Goal: Task Accomplishment & Management: Complete application form

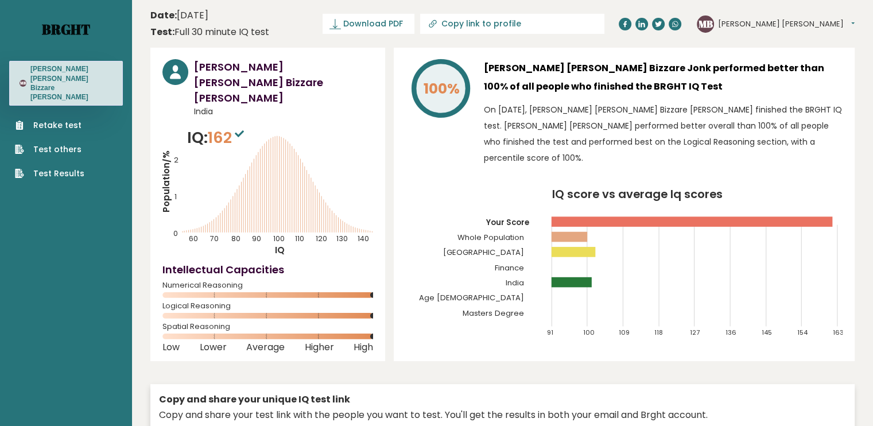
click at [74, 26] on link "Brght" at bounding box center [66, 29] width 48 height 18
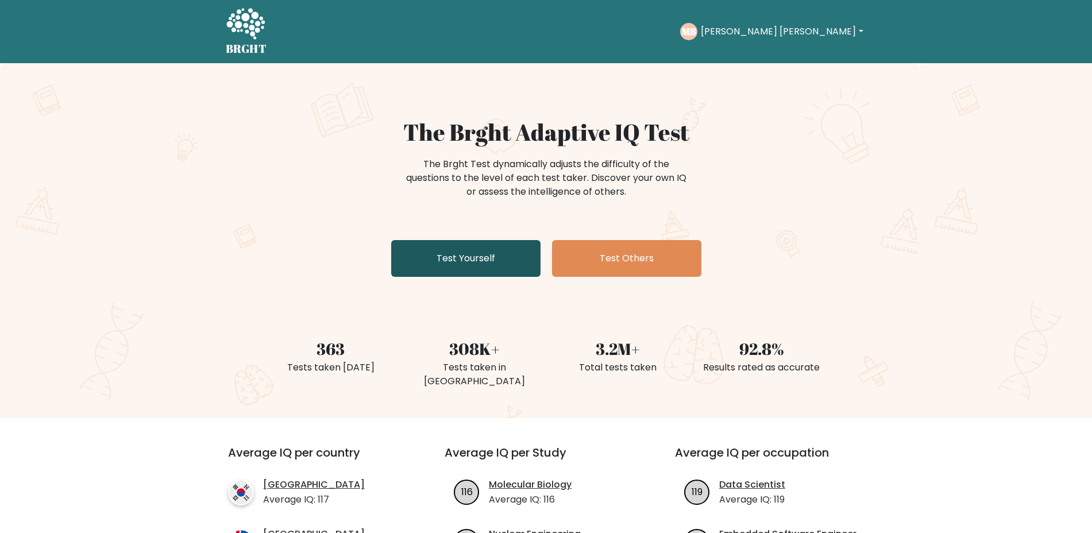
click at [462, 248] on link "Test Yourself" at bounding box center [465, 258] width 149 height 37
click at [490, 254] on link "Test Yourself" at bounding box center [465, 258] width 149 height 37
click at [461, 254] on link "Test Yourself" at bounding box center [465, 258] width 149 height 37
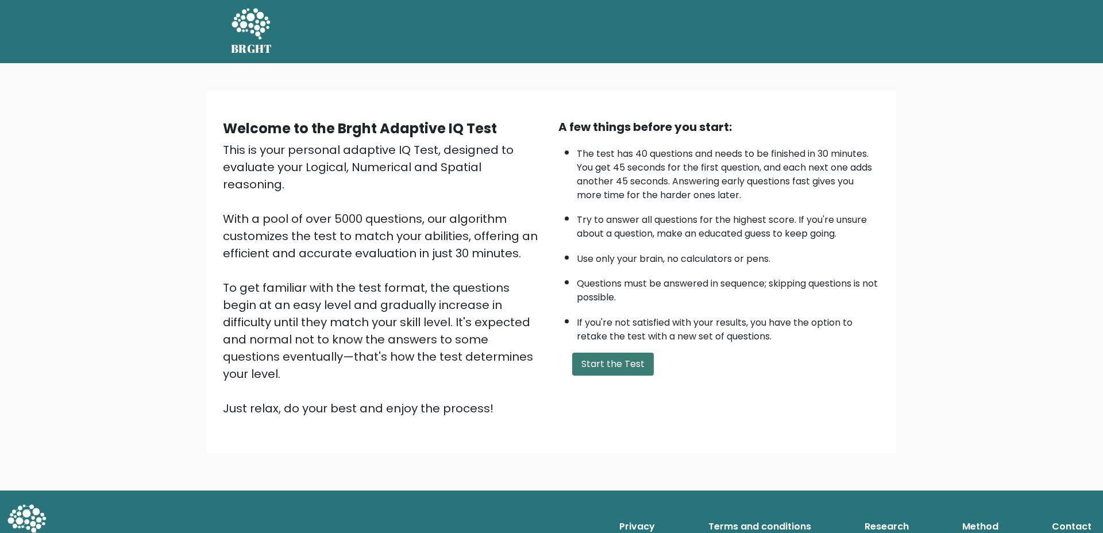
click at [631, 369] on button "Start the Test" at bounding box center [613, 364] width 82 height 23
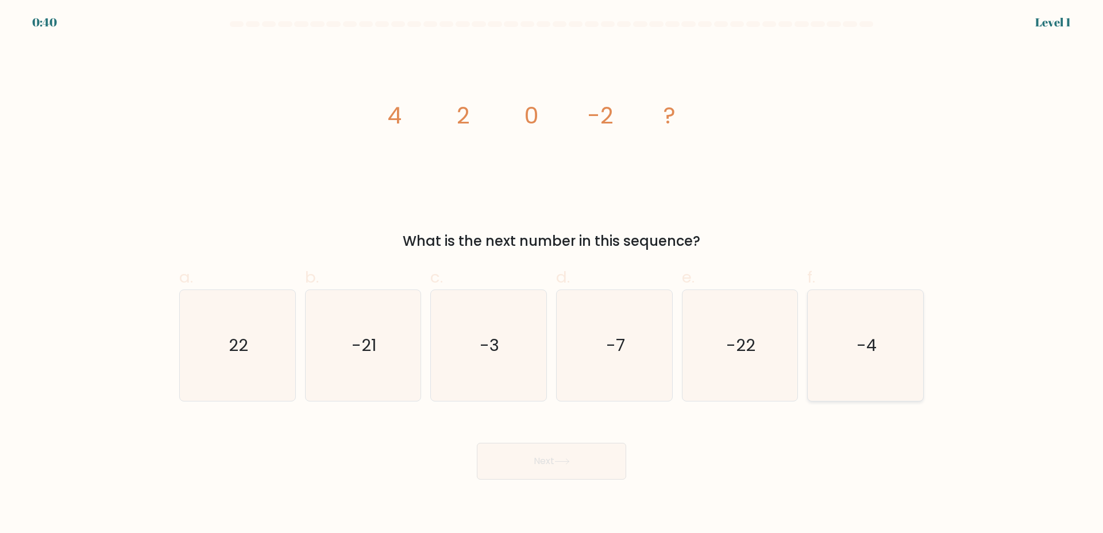
click at [857, 391] on icon "-4" at bounding box center [865, 345] width 111 height 111
click at [552, 274] on input "f. -4" at bounding box center [551, 269] width 1 height 7
radio input "true"
click at [589, 455] on button "Next" at bounding box center [551, 461] width 149 height 37
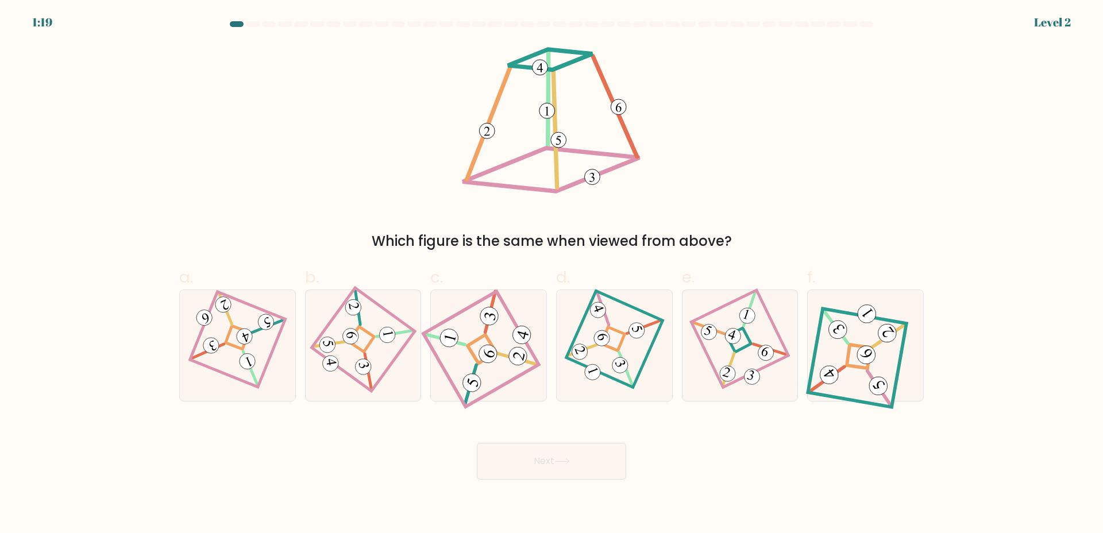
click at [679, 318] on div "e." at bounding box center [740, 333] width 126 height 136
click at [717, 326] on icon at bounding box center [740, 345] width 76 height 88
click at [552, 274] on input "e." at bounding box center [551, 269] width 1 height 7
radio input "true"
click at [578, 473] on button "Next" at bounding box center [551, 461] width 149 height 37
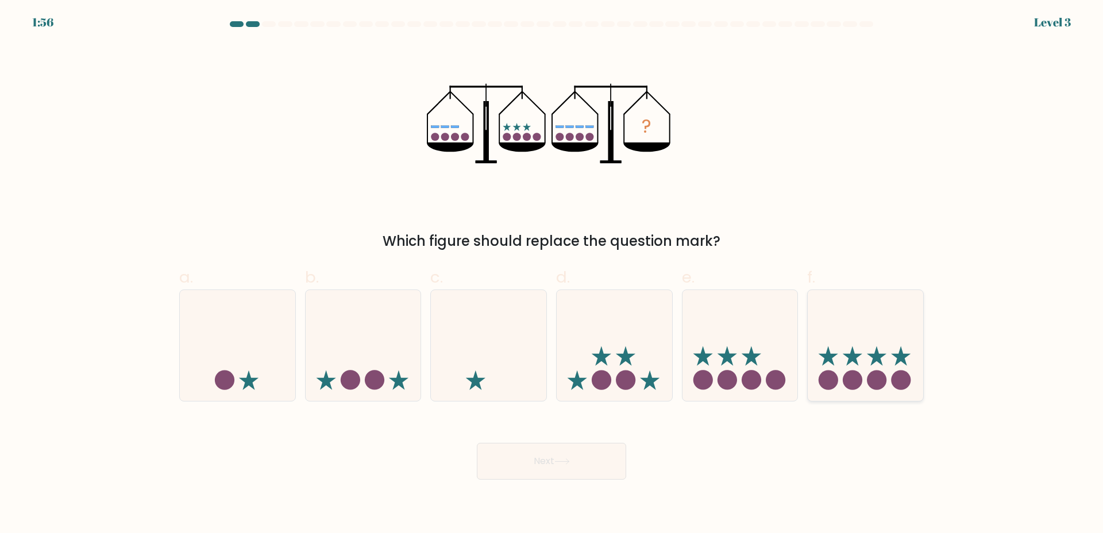
click at [861, 385] on icon at bounding box center [864, 344] width 115 height 95
click at [552, 274] on input "f." at bounding box center [551, 269] width 1 height 7
radio input "true"
click at [507, 484] on body "1:56 Level 3" at bounding box center [551, 266] width 1103 height 533
click at [523, 474] on button "Next" at bounding box center [551, 461] width 149 height 37
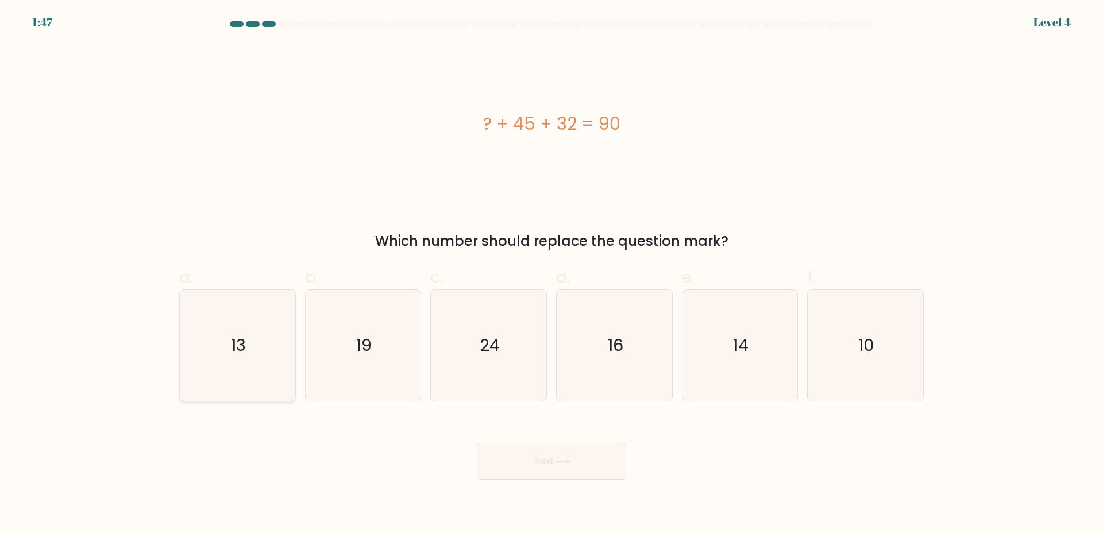
click at [238, 316] on icon "13" at bounding box center [237, 345] width 111 height 111
click at [551, 274] on input "a. 13" at bounding box center [551, 269] width 1 height 7
radio input "true"
click at [511, 454] on button "Next" at bounding box center [551, 461] width 149 height 37
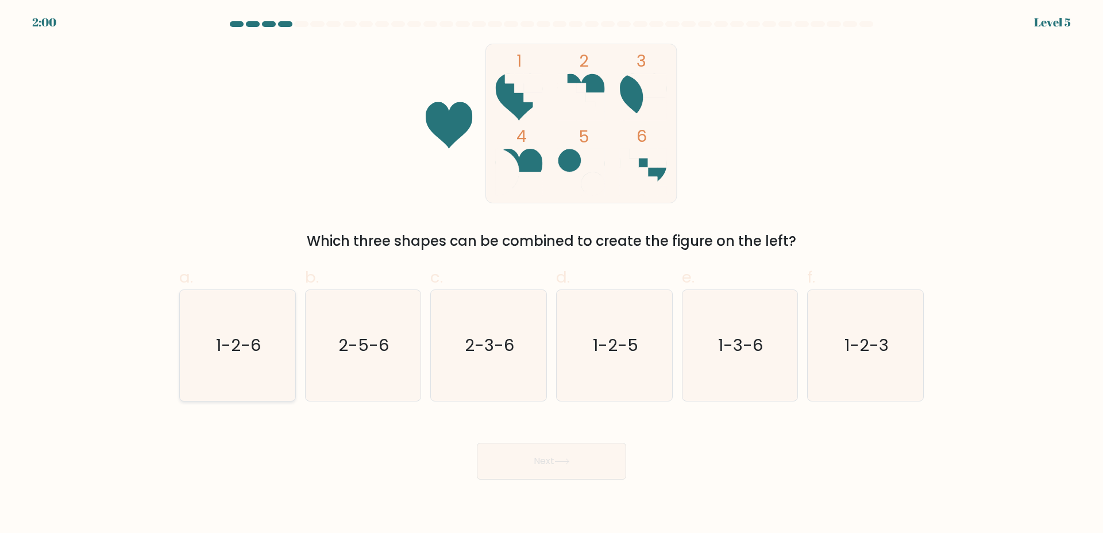
click at [221, 344] on text "1-2-6" at bounding box center [238, 345] width 45 height 23
click at [551, 274] on input "a. 1-2-6" at bounding box center [551, 269] width 1 height 7
radio input "true"
click at [569, 461] on icon at bounding box center [562, 461] width 16 height 6
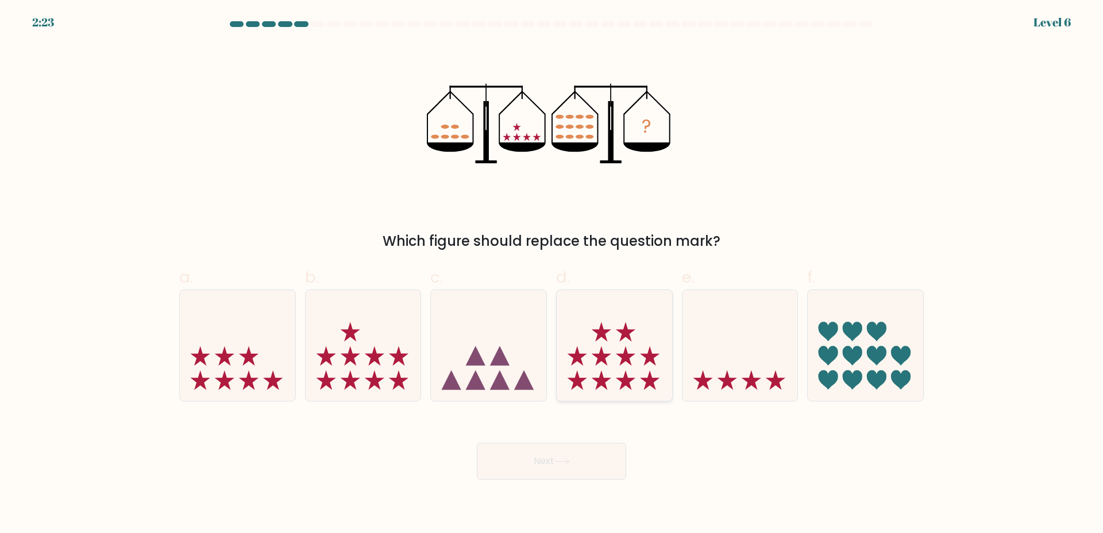
click at [607, 352] on icon at bounding box center [613, 344] width 115 height 95
click at [552, 274] on input "d." at bounding box center [551, 269] width 1 height 7
radio input "true"
click at [535, 467] on button "Next" at bounding box center [551, 461] width 149 height 37
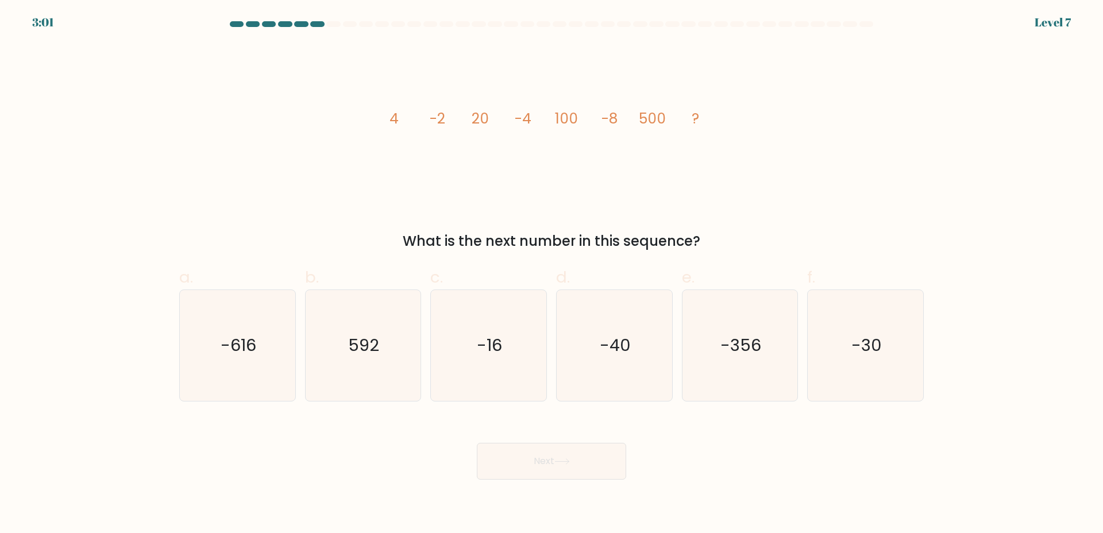
drag, startPoint x: 513, startPoint y: 359, endPoint x: 558, endPoint y: 457, distance: 106.9
click at [512, 365] on icon "-16" at bounding box center [488, 345] width 111 height 111
click at [551, 274] on input "c. -16" at bounding box center [551, 269] width 1 height 7
radio input "true"
click at [558, 461] on icon at bounding box center [562, 461] width 16 height 6
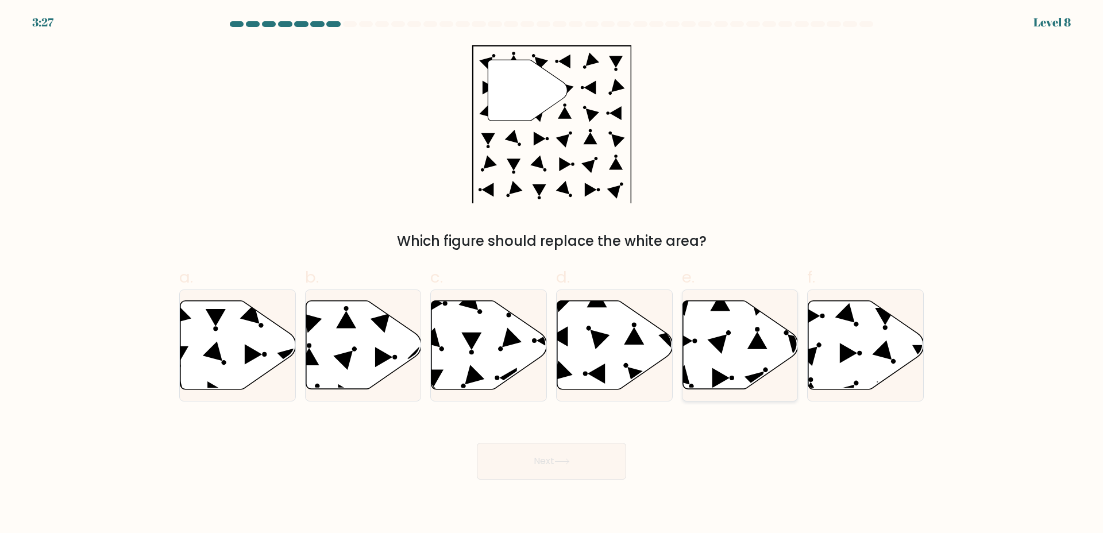
click at [763, 341] on icon at bounding box center [739, 345] width 115 height 88
click at [552, 274] on input "e." at bounding box center [551, 269] width 1 height 7
radio input "true"
click at [563, 462] on icon at bounding box center [562, 461] width 16 height 6
click at [744, 385] on icon at bounding box center [740, 344] width 114 height 87
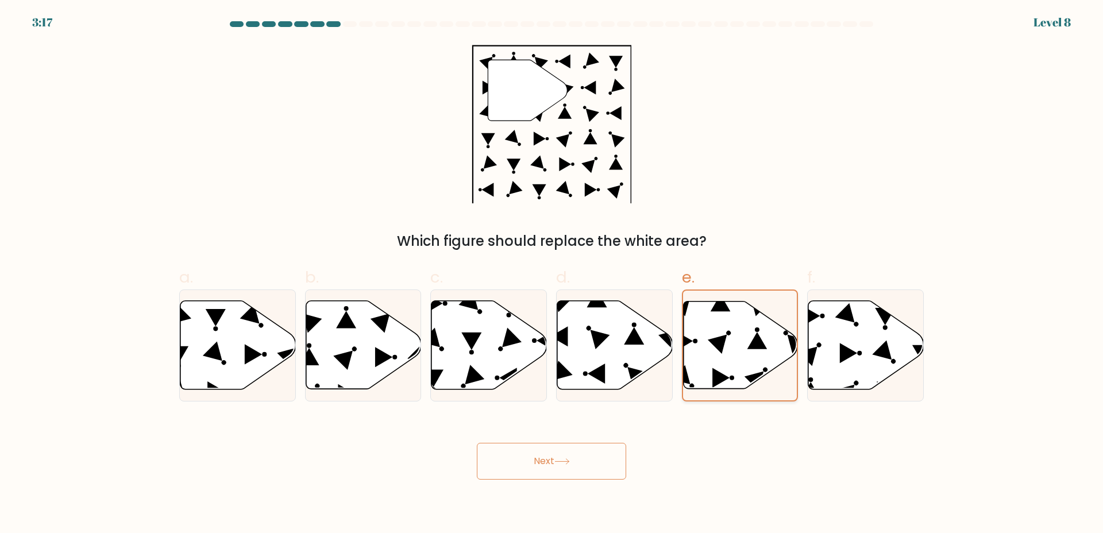
click at [552, 274] on input "e." at bounding box center [551, 269] width 1 height 7
click at [538, 453] on button "Next" at bounding box center [551, 461] width 149 height 37
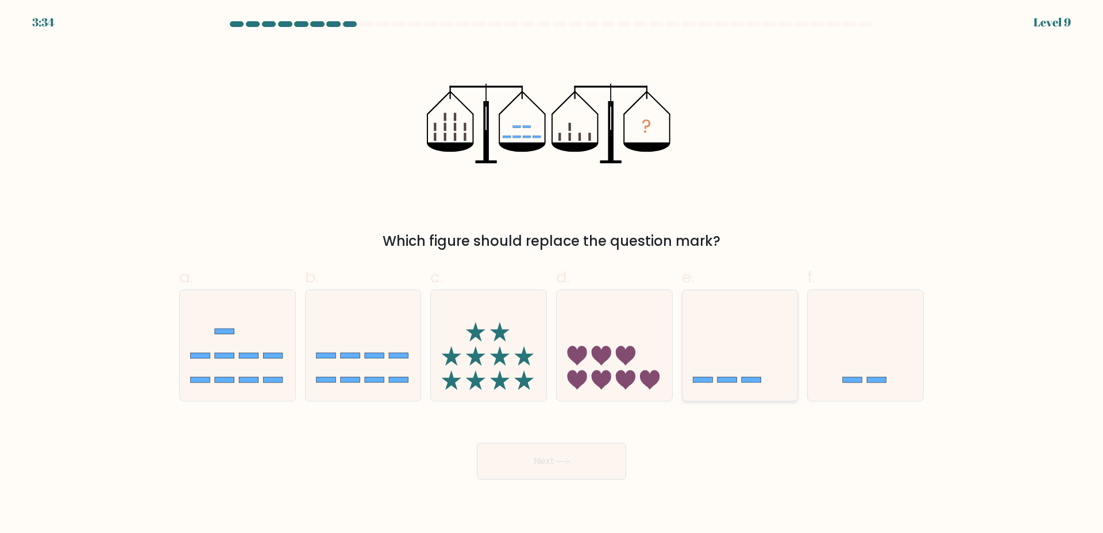
click at [741, 347] on icon at bounding box center [739, 344] width 115 height 95
click at [552, 274] on input "e." at bounding box center [551, 269] width 1 height 7
radio input "true"
click at [583, 450] on button "Next" at bounding box center [551, 461] width 149 height 37
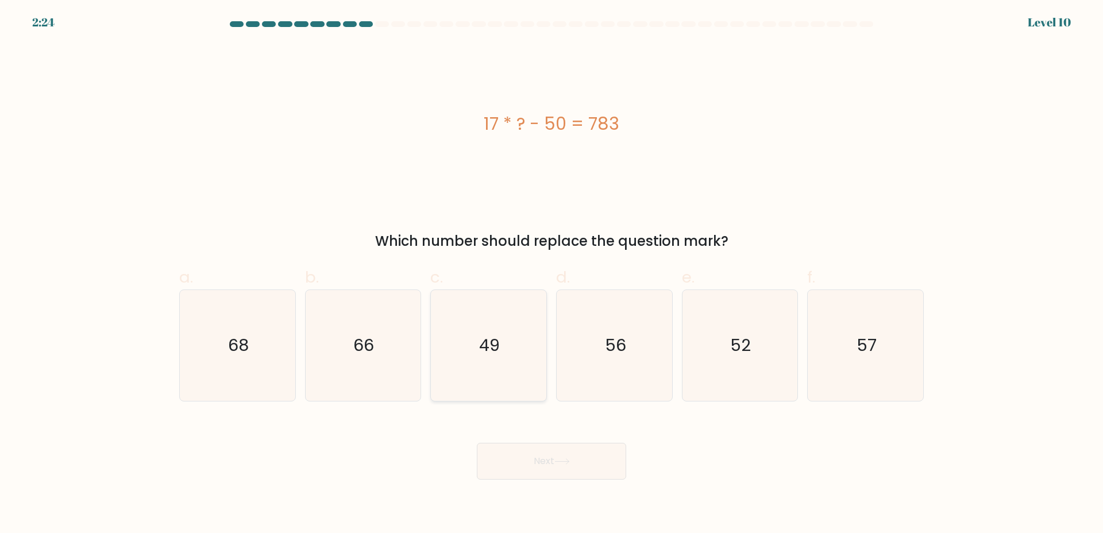
click at [477, 351] on icon "49" at bounding box center [488, 345] width 111 height 111
click at [551, 274] on input "c. 49" at bounding box center [551, 269] width 1 height 7
radio input "true"
click at [539, 458] on button "Next" at bounding box center [551, 461] width 149 height 37
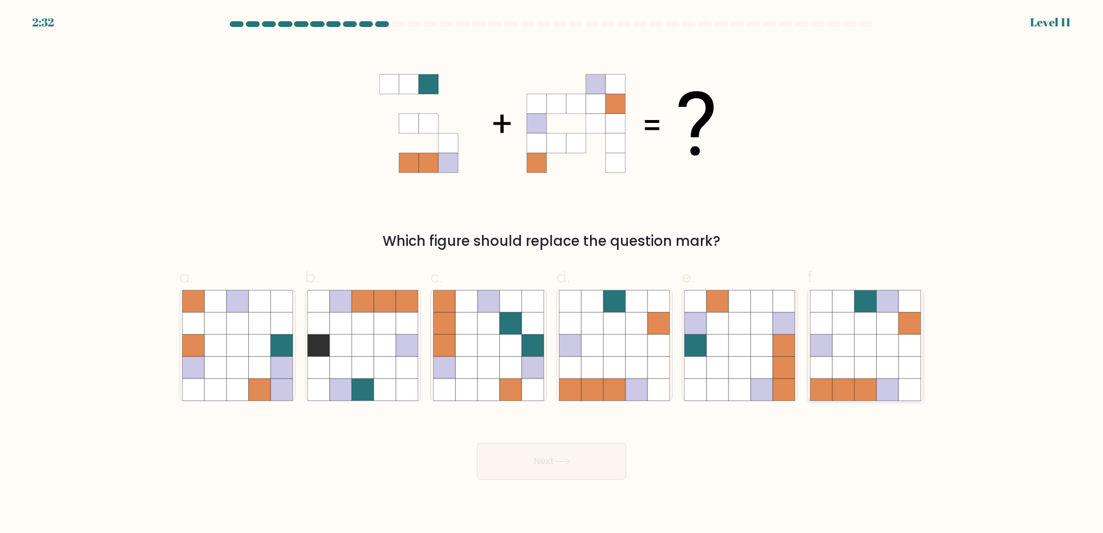
click at [875, 359] on icon at bounding box center [865, 367] width 22 height 22
click at [552, 274] on input "f." at bounding box center [551, 269] width 1 height 7
radio input "true"
click at [602, 446] on button "Next" at bounding box center [551, 461] width 149 height 37
click at [571, 453] on button "Next" at bounding box center [551, 461] width 149 height 37
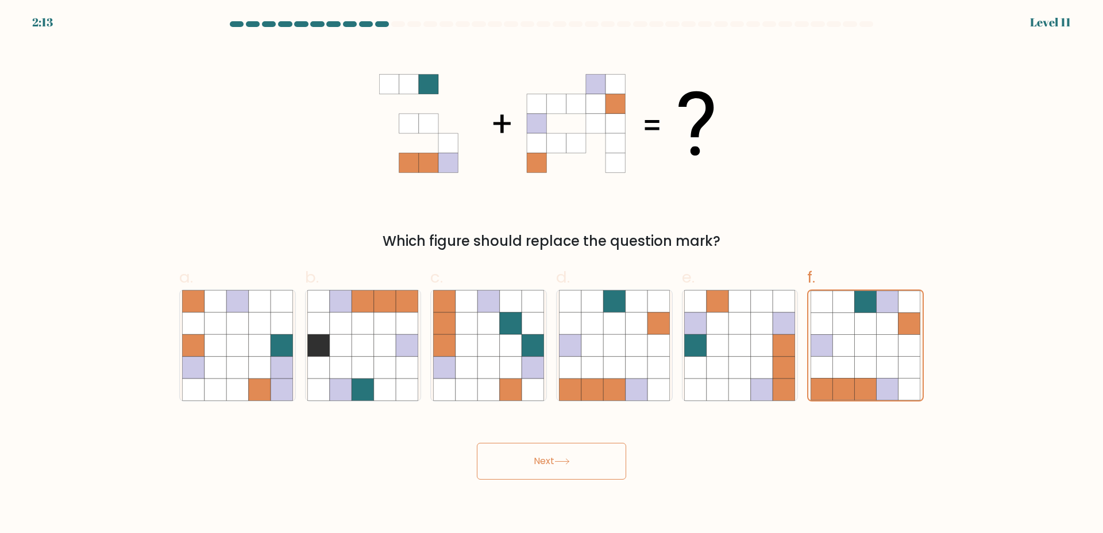
click at [574, 463] on button "Next" at bounding box center [551, 461] width 149 height 37
click at [812, 345] on icon at bounding box center [821, 345] width 22 height 22
click at [552, 274] on input "f." at bounding box center [551, 269] width 1 height 7
click at [858, 341] on icon at bounding box center [866, 345] width 22 height 22
click at [552, 274] on input "f." at bounding box center [551, 269] width 1 height 7
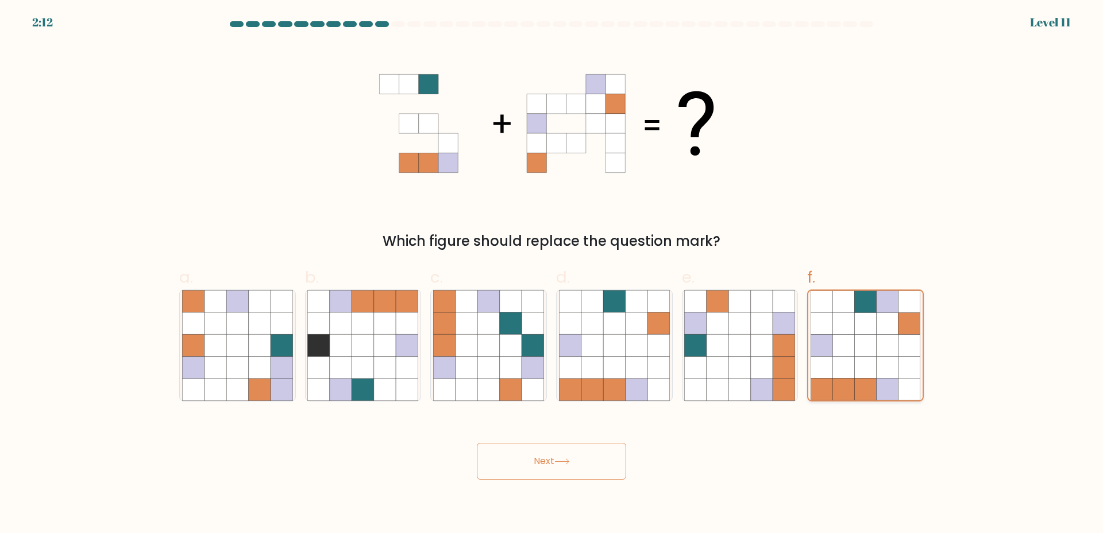
click at [858, 341] on icon at bounding box center [866, 345] width 22 height 22
click at [552, 274] on input "f." at bounding box center [551, 269] width 1 height 7
click at [560, 469] on button "Next" at bounding box center [551, 461] width 149 height 37
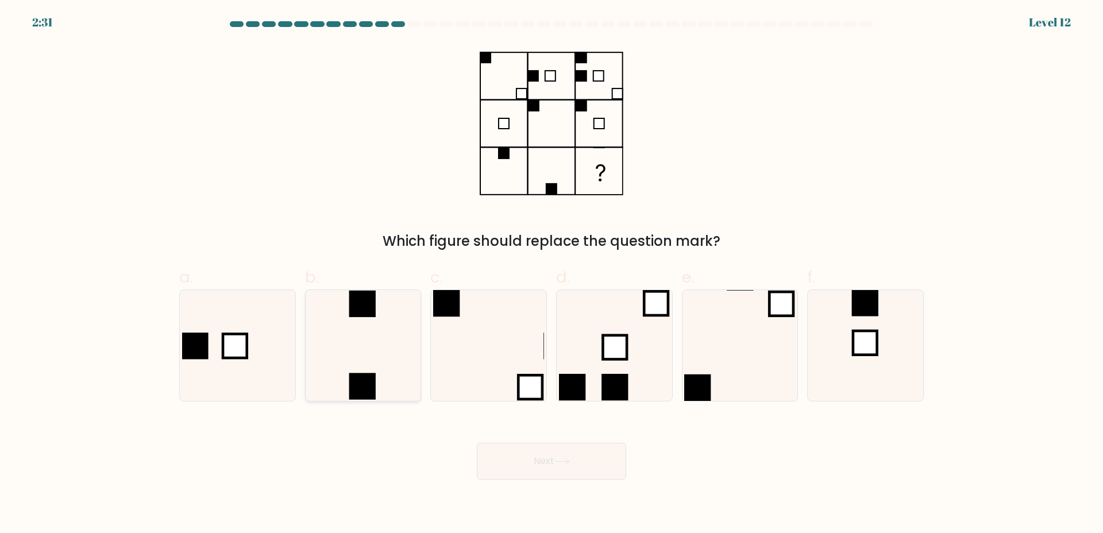
click at [347, 338] on icon at bounding box center [362, 345] width 111 height 111
click at [551, 274] on input "b." at bounding box center [551, 269] width 1 height 7
radio input "true"
click at [515, 455] on button "Next" at bounding box center [551, 461] width 149 height 37
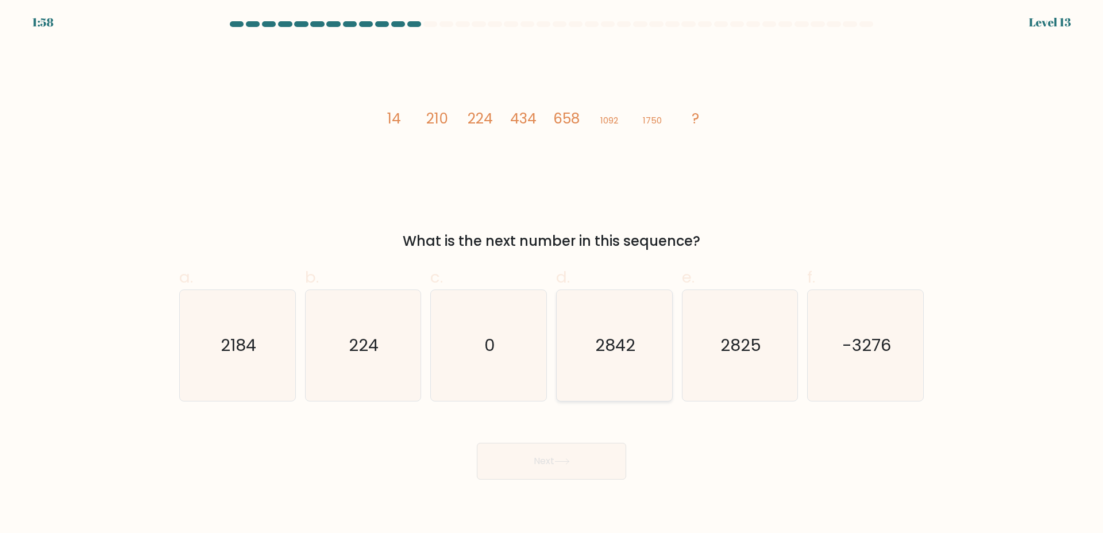
click at [637, 333] on icon "2842" at bounding box center [614, 345] width 111 height 111
click at [552, 274] on input "d. 2842" at bounding box center [551, 269] width 1 height 7
radio input "true"
click at [552, 434] on div "Next" at bounding box center [551, 447] width 758 height 64
click at [546, 462] on button "Next" at bounding box center [551, 461] width 149 height 37
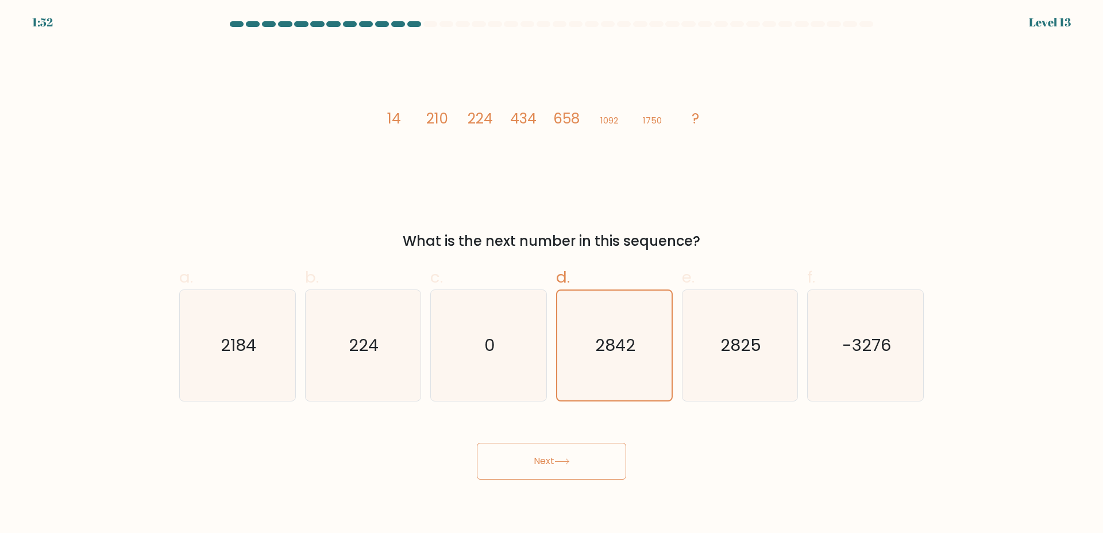
click at [556, 470] on button "Next" at bounding box center [551, 461] width 149 height 37
click at [596, 462] on button "Next" at bounding box center [551, 461] width 149 height 37
click at [604, 351] on text "2842" at bounding box center [615, 345] width 40 height 23
click at [552, 274] on input "d. 2842" at bounding box center [551, 269] width 1 height 7
click at [533, 467] on button "Next" at bounding box center [551, 461] width 149 height 37
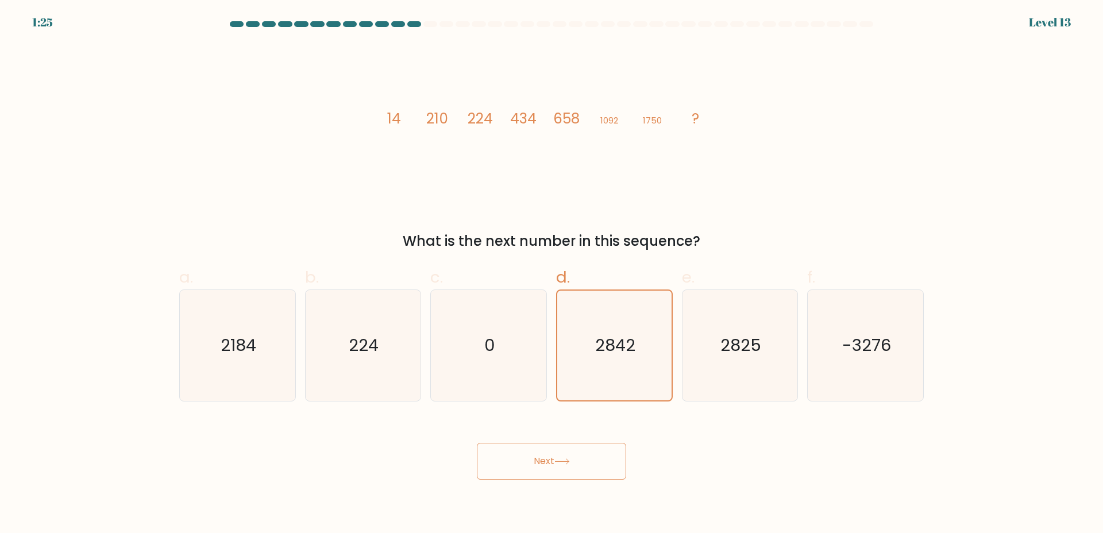
click at [176, 207] on div "image/svg+xml 14 210 224 434 658 1092 1750 ? What is the next number in this se…" at bounding box center [551, 148] width 758 height 208
click at [628, 342] on text "2842" at bounding box center [615, 345] width 40 height 23
click at [552, 274] on input "d. 2842" at bounding box center [551, 269] width 1 height 7
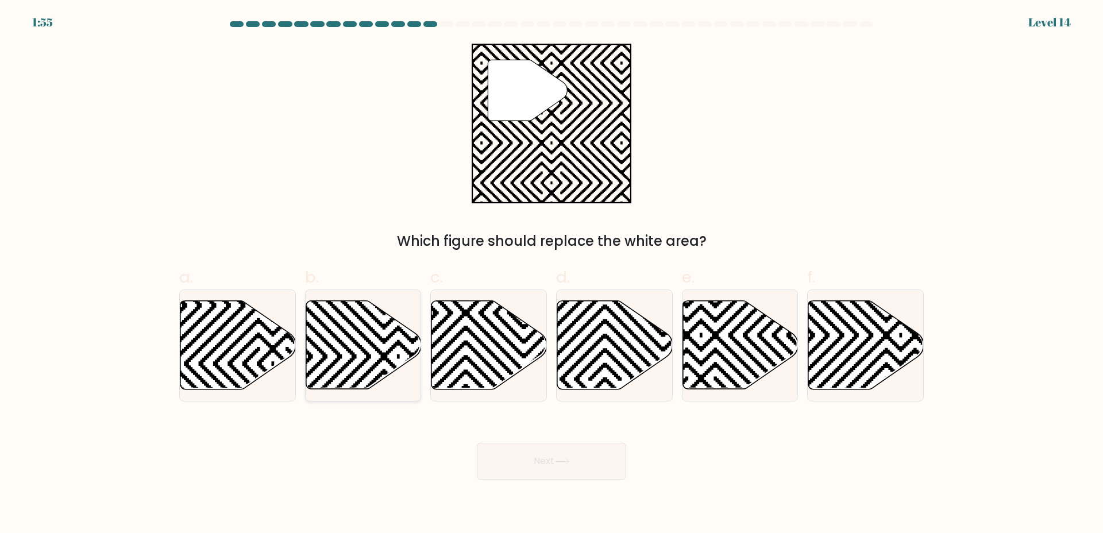
click at [382, 343] on icon at bounding box center [398, 298] width 233 height 233
click at [551, 274] on input "b." at bounding box center [551, 269] width 1 height 7
radio input "true"
click at [560, 456] on button "Next" at bounding box center [551, 461] width 149 height 37
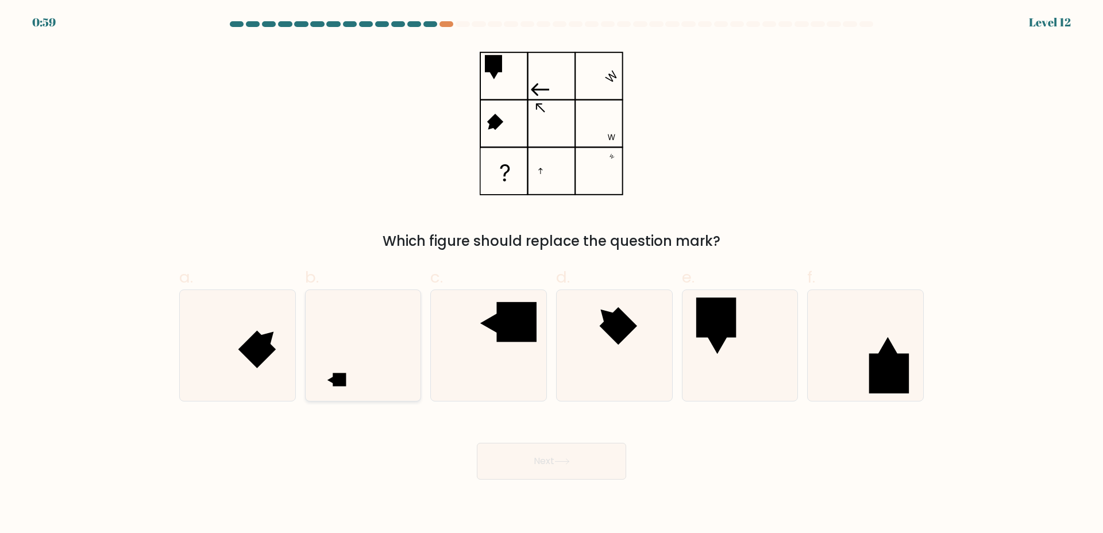
click at [389, 391] on icon at bounding box center [362, 345] width 111 height 111
click at [551, 274] on input "b." at bounding box center [551, 269] width 1 height 7
radio input "true"
click at [574, 461] on button "Next" at bounding box center [551, 461] width 149 height 37
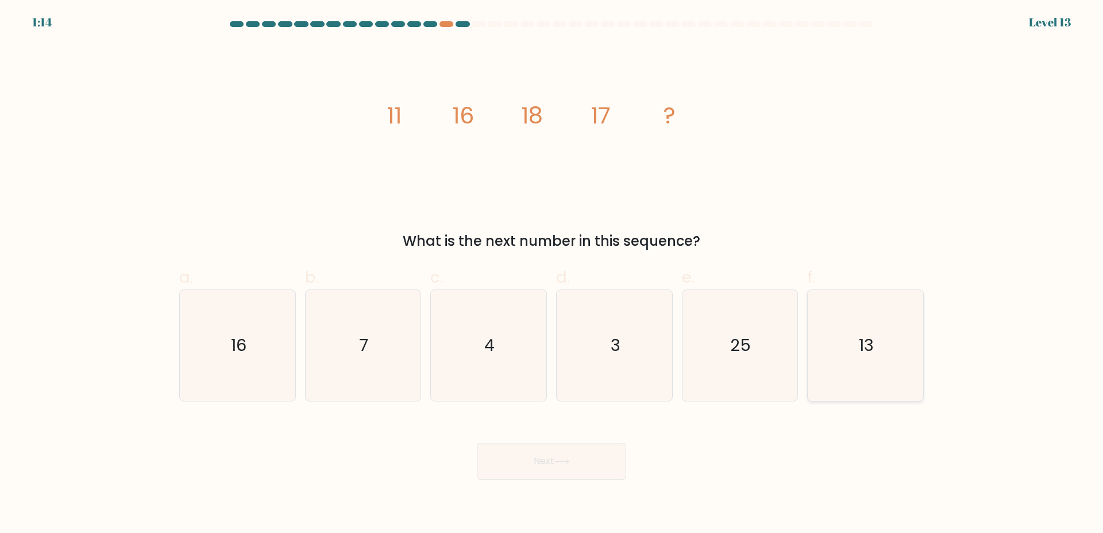
click at [882, 370] on icon "13" at bounding box center [865, 345] width 111 height 111
click at [552, 274] on input "f. 13" at bounding box center [551, 269] width 1 height 7
radio input "true"
click at [591, 457] on button "Next" at bounding box center [551, 461] width 149 height 37
click at [536, 458] on button "Next" at bounding box center [551, 461] width 149 height 37
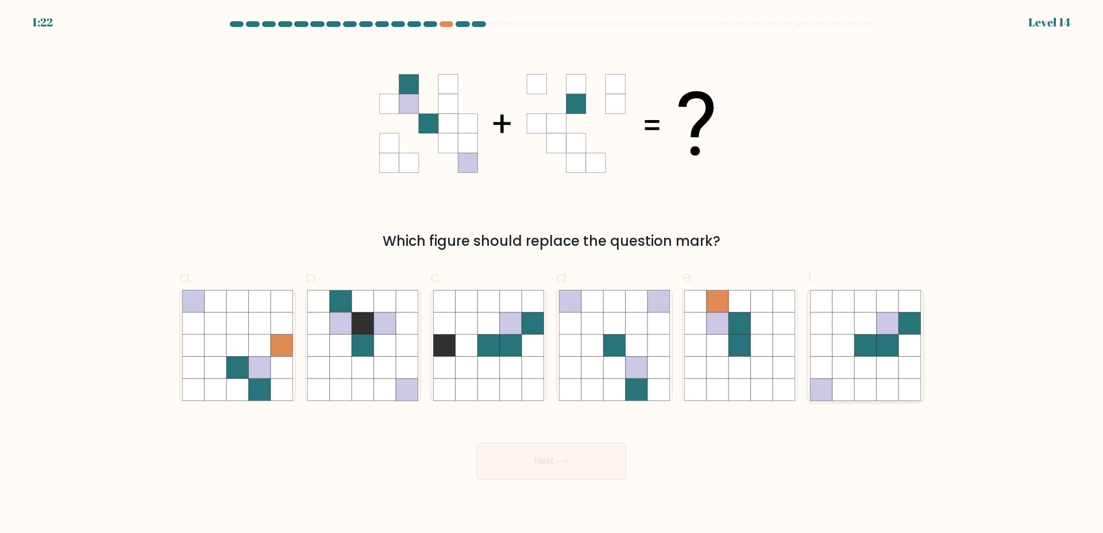
click at [817, 351] on icon at bounding box center [821, 345] width 22 height 22
click at [552, 274] on input "f." at bounding box center [551, 269] width 1 height 7
radio input "true"
click at [581, 459] on button "Next" at bounding box center [551, 461] width 149 height 37
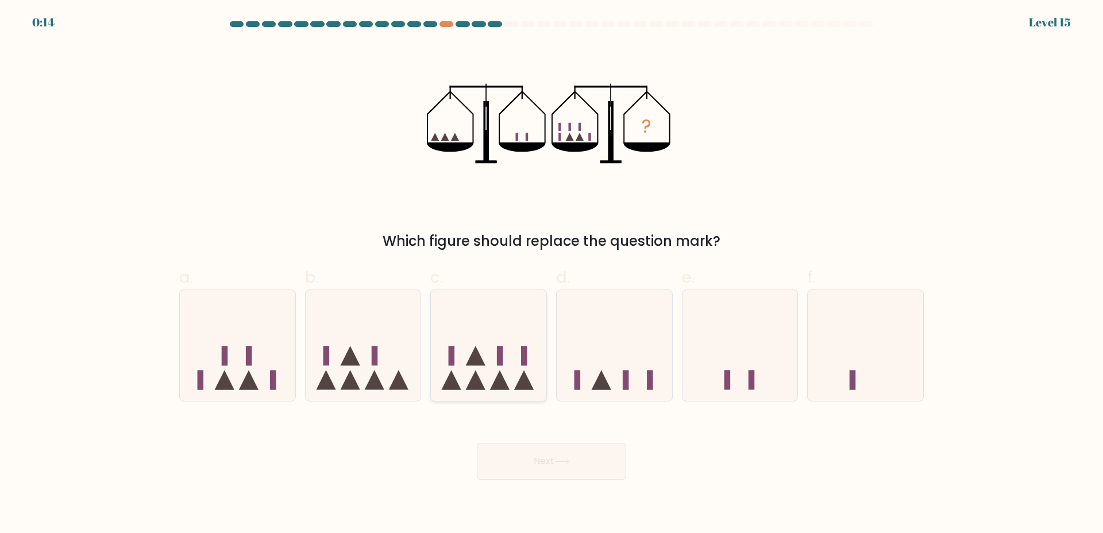
click at [540, 325] on icon at bounding box center [488, 344] width 115 height 95
click at [551, 274] on input "c." at bounding box center [551, 269] width 1 height 7
radio input "true"
click at [557, 461] on icon at bounding box center [562, 461] width 16 height 6
click at [520, 465] on button "Next" at bounding box center [551, 461] width 149 height 37
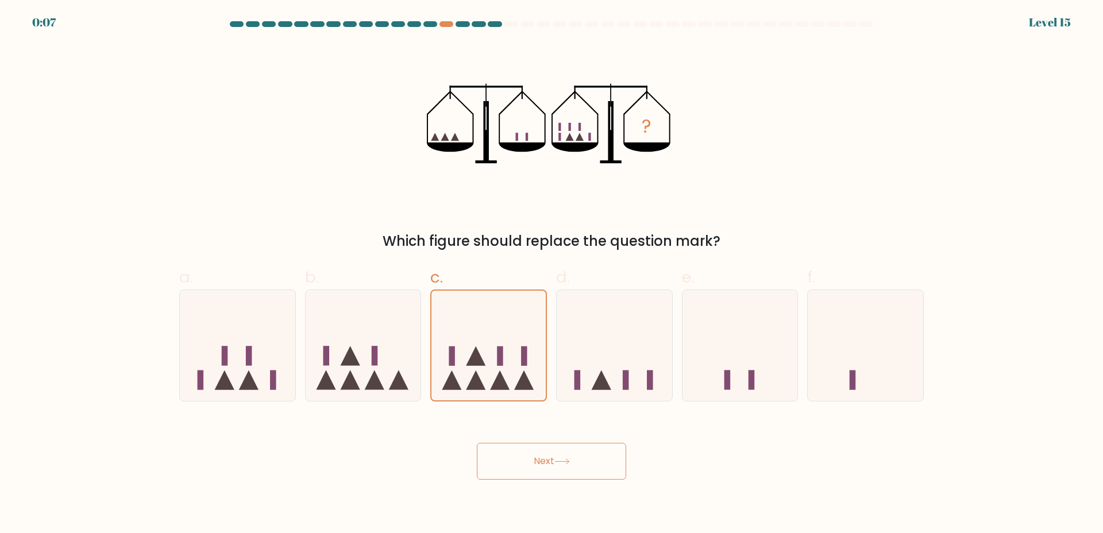
click at [520, 465] on button "Next" at bounding box center [551, 461] width 149 height 37
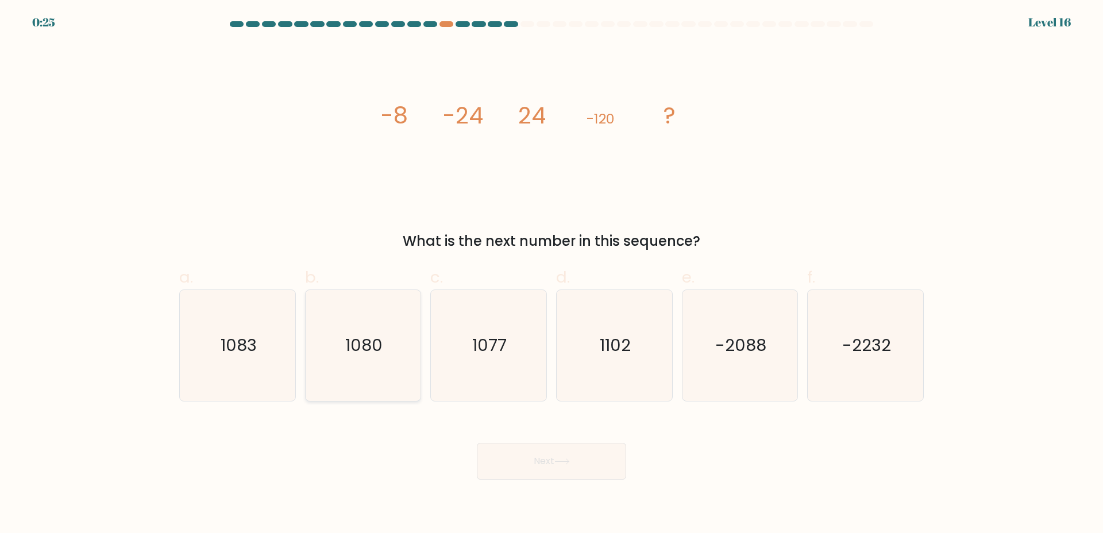
click at [357, 339] on text "1080" at bounding box center [363, 345] width 37 height 23
click at [551, 274] on input "b. 1080" at bounding box center [551, 269] width 1 height 7
radio input "true"
click at [560, 467] on button "Next" at bounding box center [551, 461] width 149 height 37
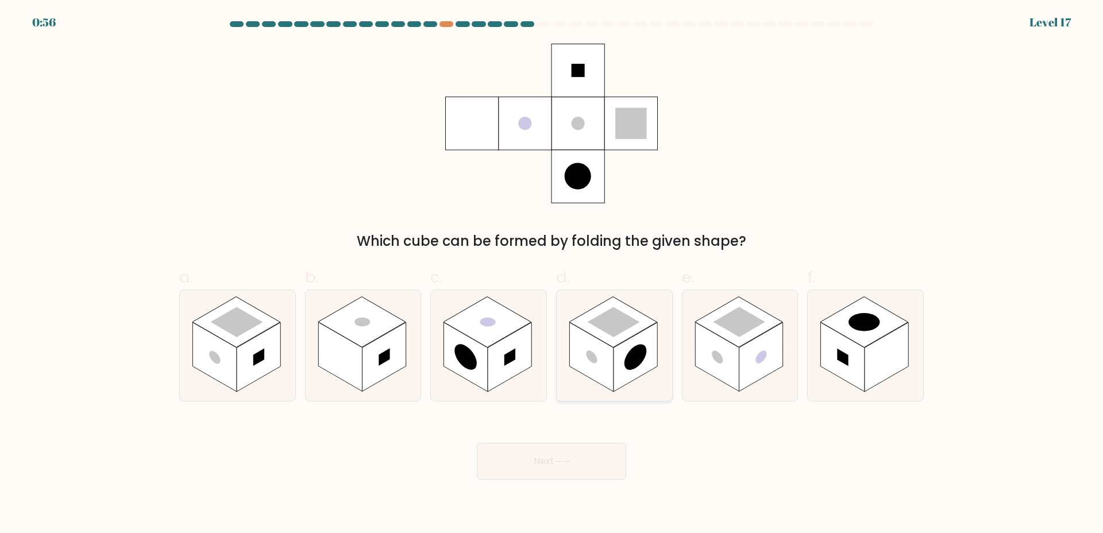
click at [620, 371] on rect at bounding box center [635, 356] width 44 height 69
click at [552, 274] on input "d." at bounding box center [551, 269] width 1 height 7
radio input "true"
click at [568, 453] on button "Next" at bounding box center [551, 461] width 149 height 37
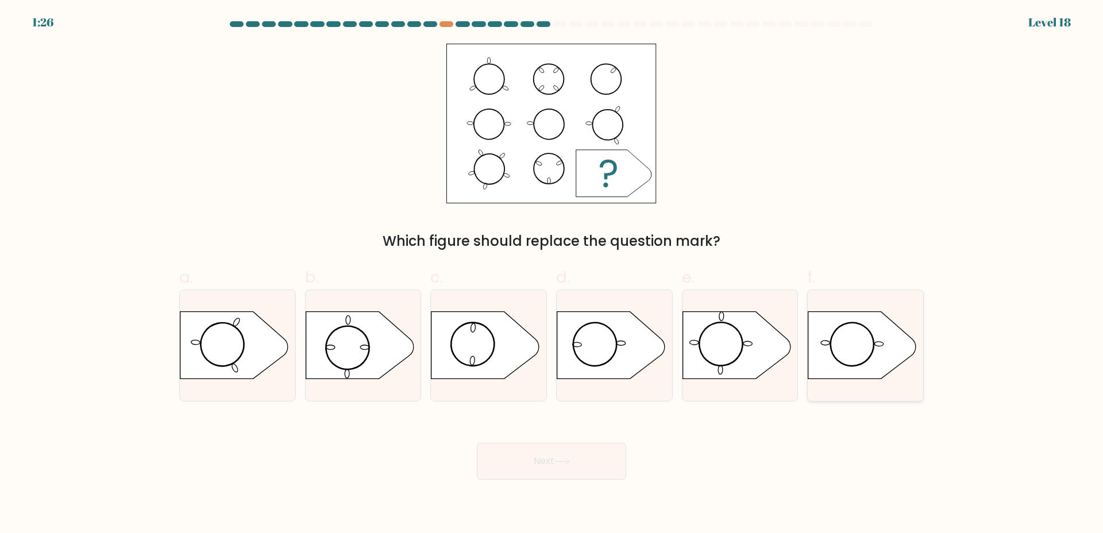
click at [840, 334] on icon at bounding box center [862, 345] width 108 height 67
click at [552, 274] on input "f." at bounding box center [551, 269] width 1 height 7
radio input "true"
click at [565, 477] on button "Next" at bounding box center [551, 461] width 149 height 37
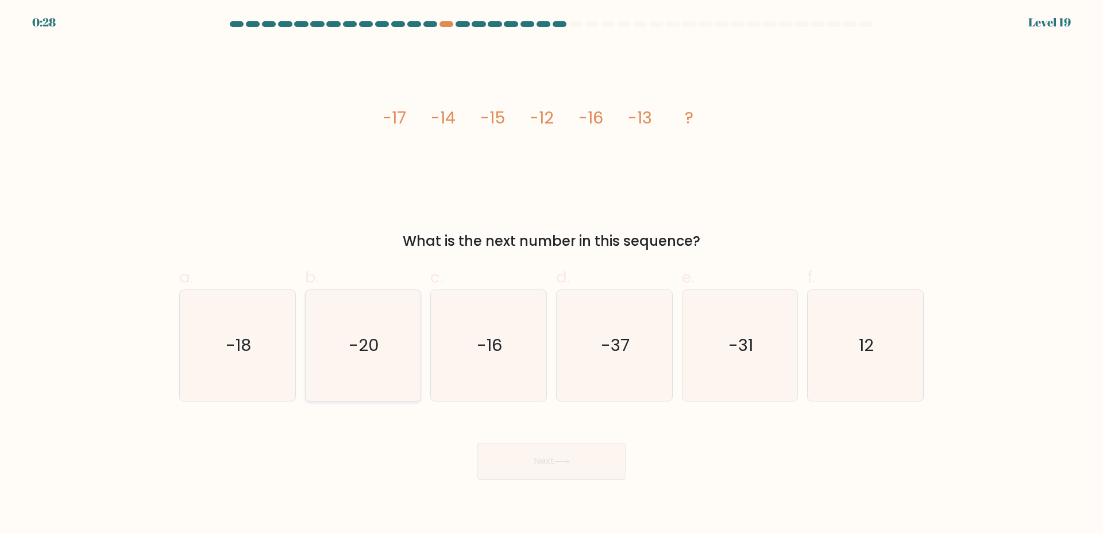
click at [391, 388] on icon "-20" at bounding box center [362, 345] width 111 height 111
click at [551, 274] on input "b. -20" at bounding box center [551, 269] width 1 height 7
radio input "true"
click at [544, 462] on button "Next" at bounding box center [551, 461] width 149 height 37
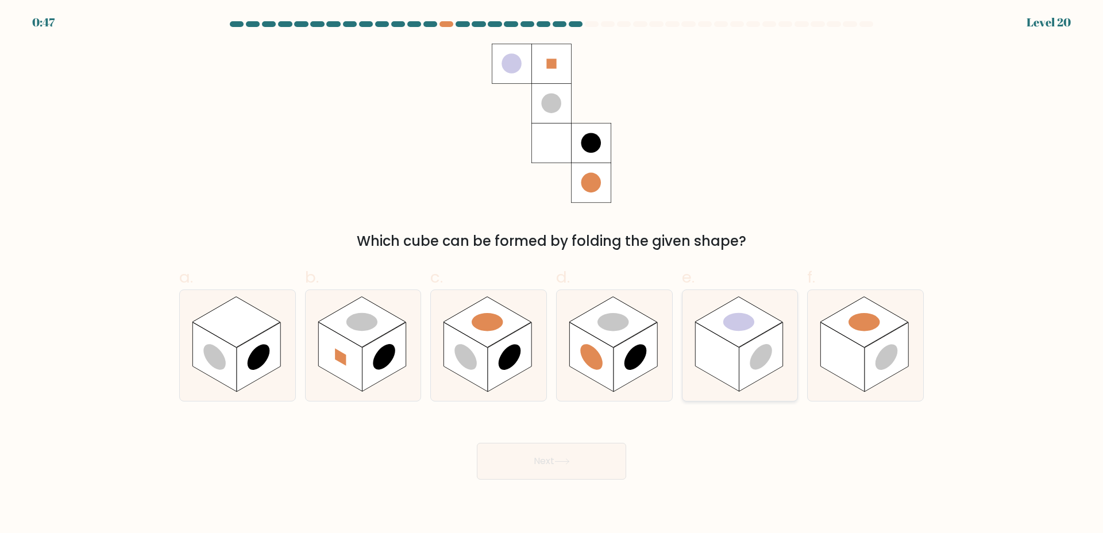
click at [768, 370] on rect at bounding box center [761, 356] width 44 height 69
click at [552, 274] on input "e." at bounding box center [551, 269] width 1 height 7
radio input "true"
click at [555, 464] on button "Next" at bounding box center [551, 461] width 149 height 37
click at [521, 465] on button "Next" at bounding box center [551, 461] width 149 height 37
